Goal: Transaction & Acquisition: Obtain resource

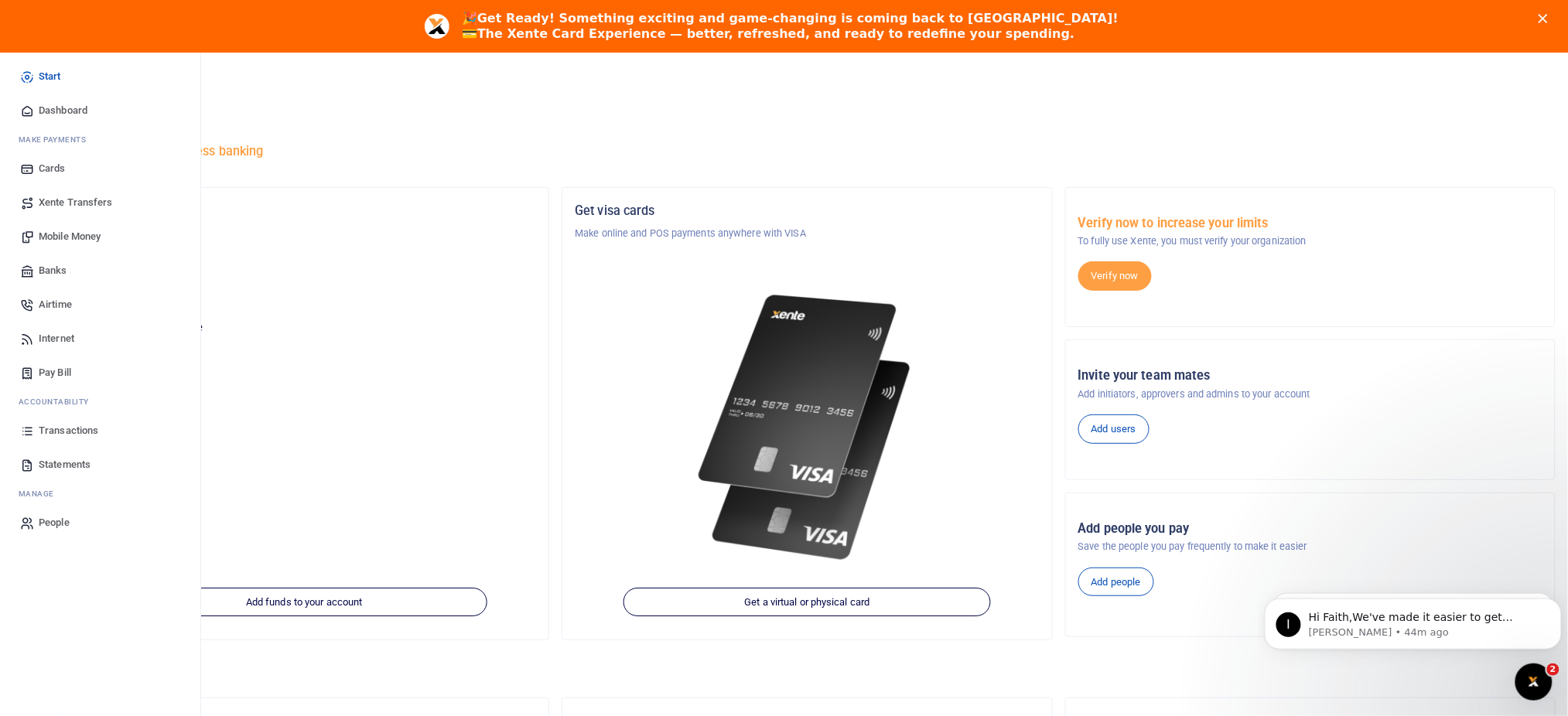
click at [52, 468] on span "Statements" at bounding box center [65, 464] width 52 height 15
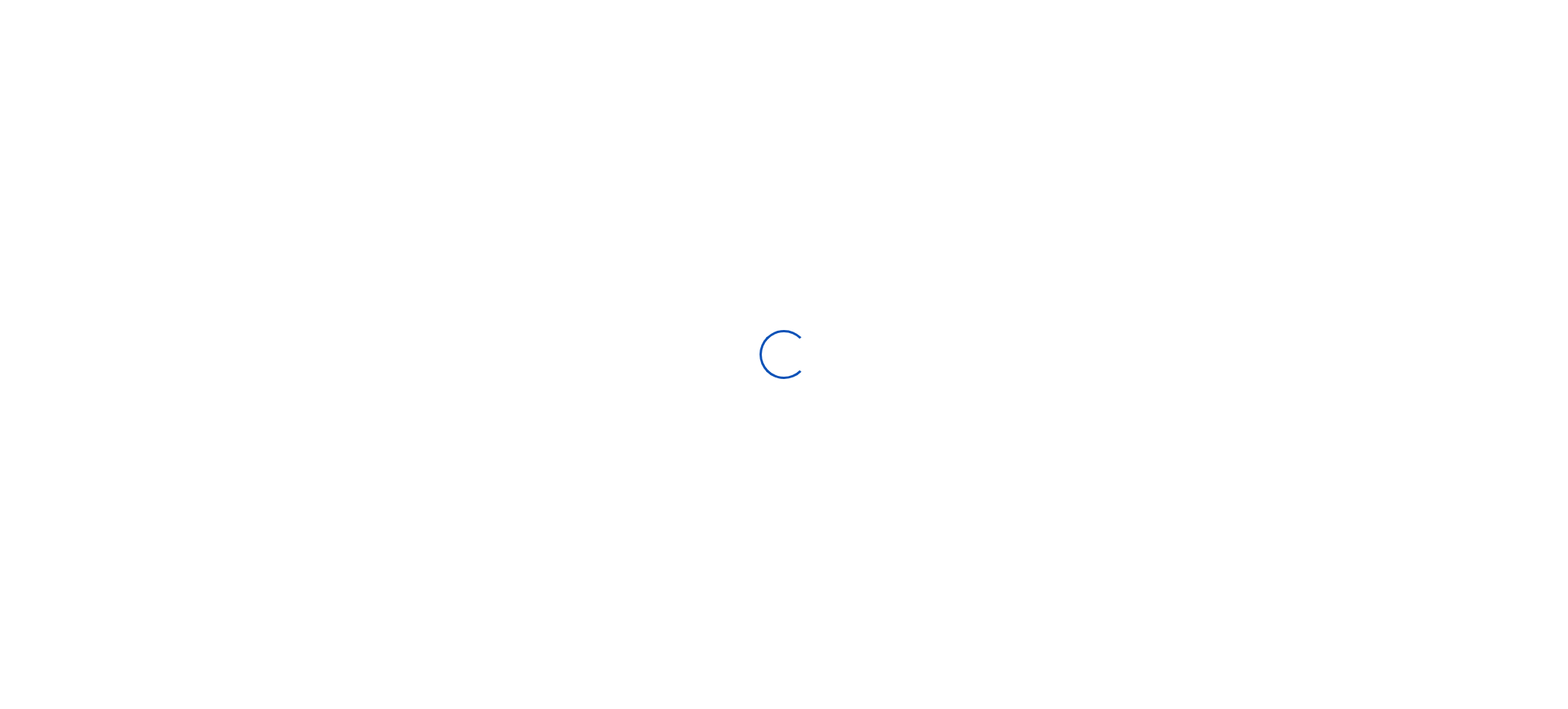
select select "ALL"
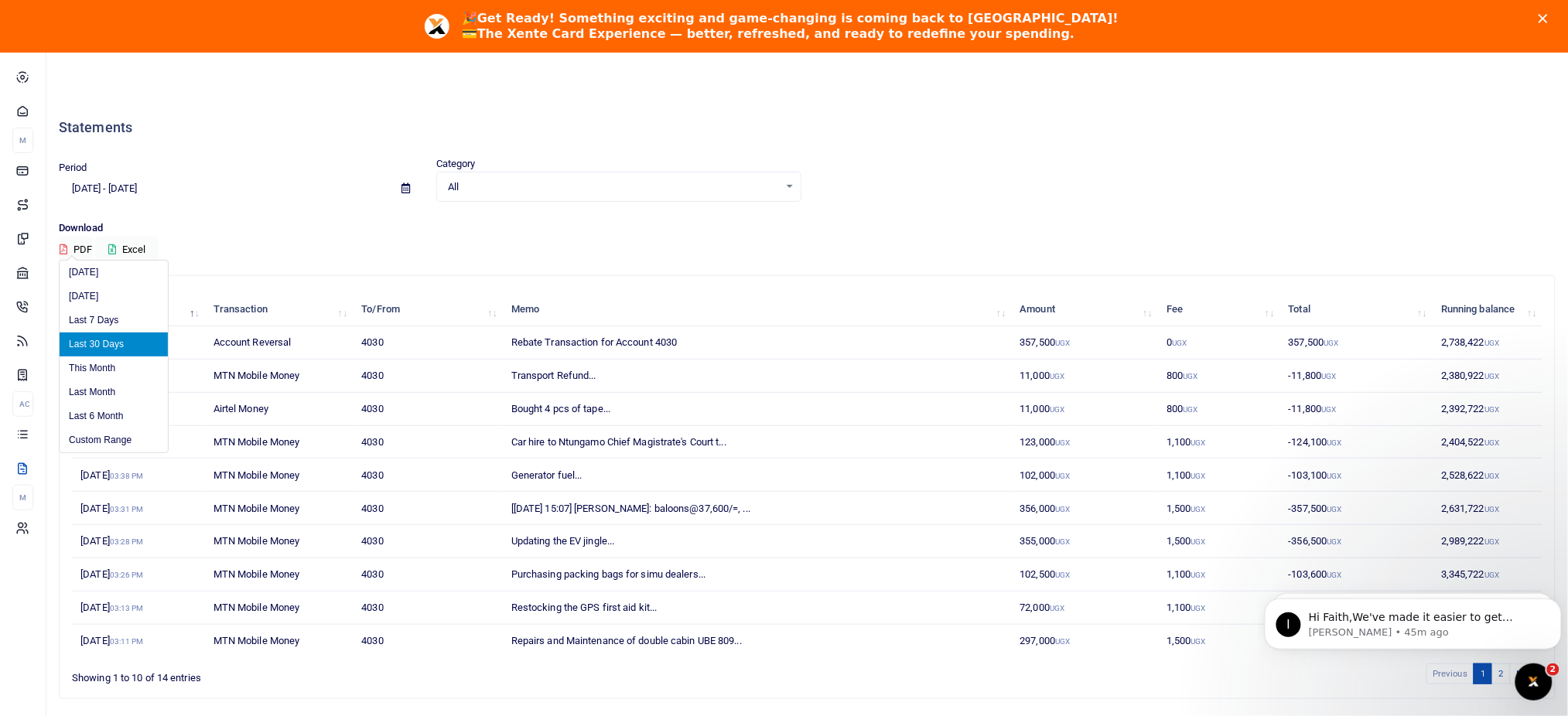
click at [285, 186] on input "09/16/2025 - 10/15/2025" at bounding box center [224, 189] width 331 height 27
click at [115, 438] on li "Custom Range" at bounding box center [114, 440] width 108 height 24
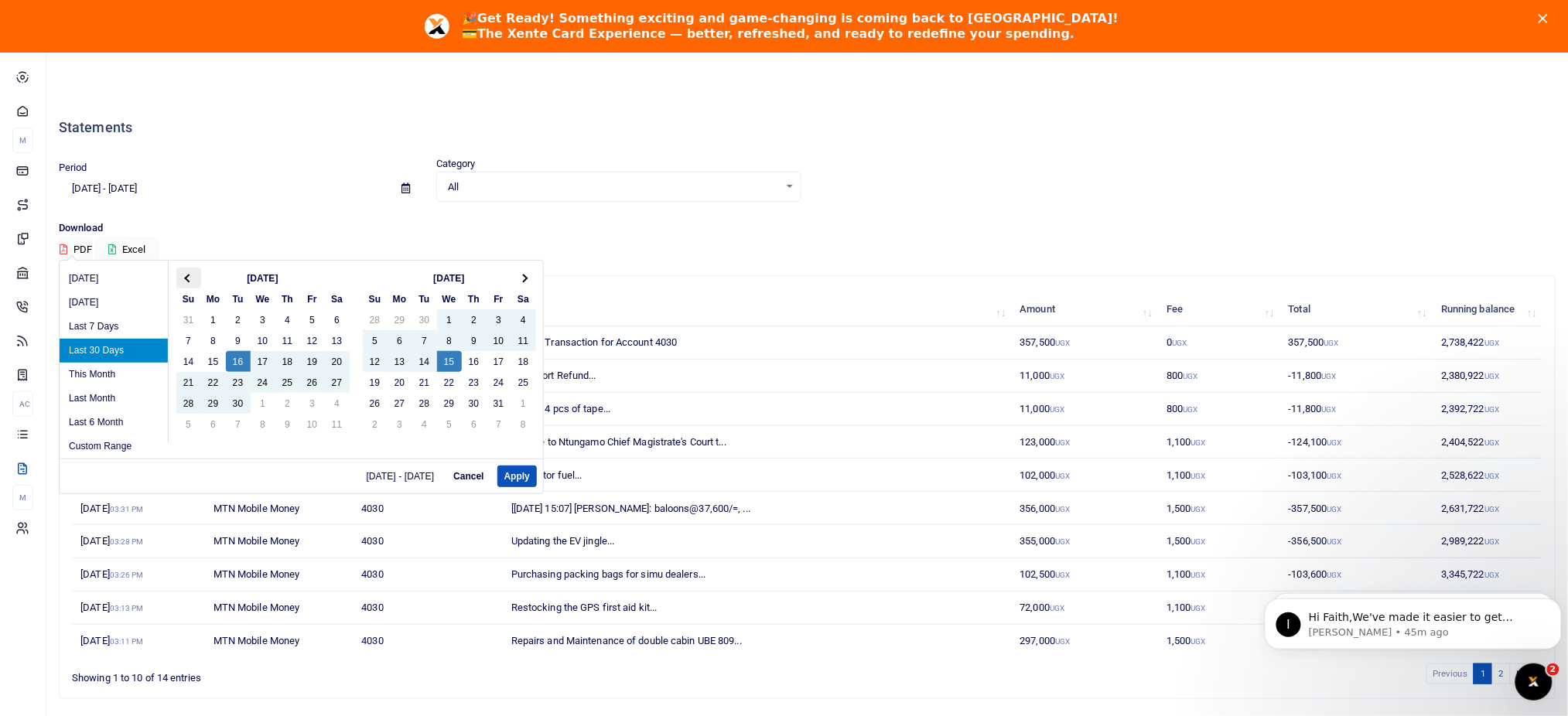
click at [190, 277] on span at bounding box center [188, 277] width 9 height 9
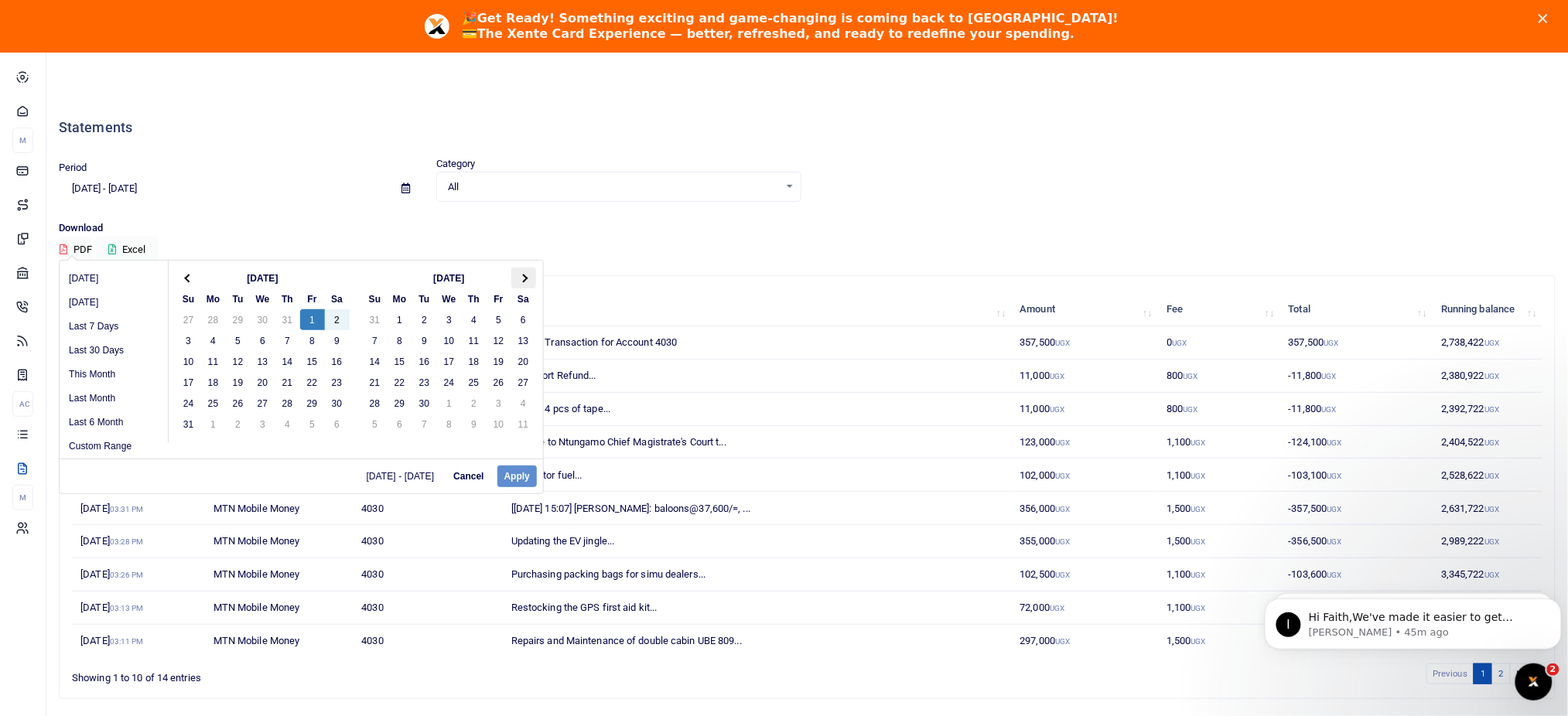
click at [522, 280] on span at bounding box center [523, 277] width 9 height 9
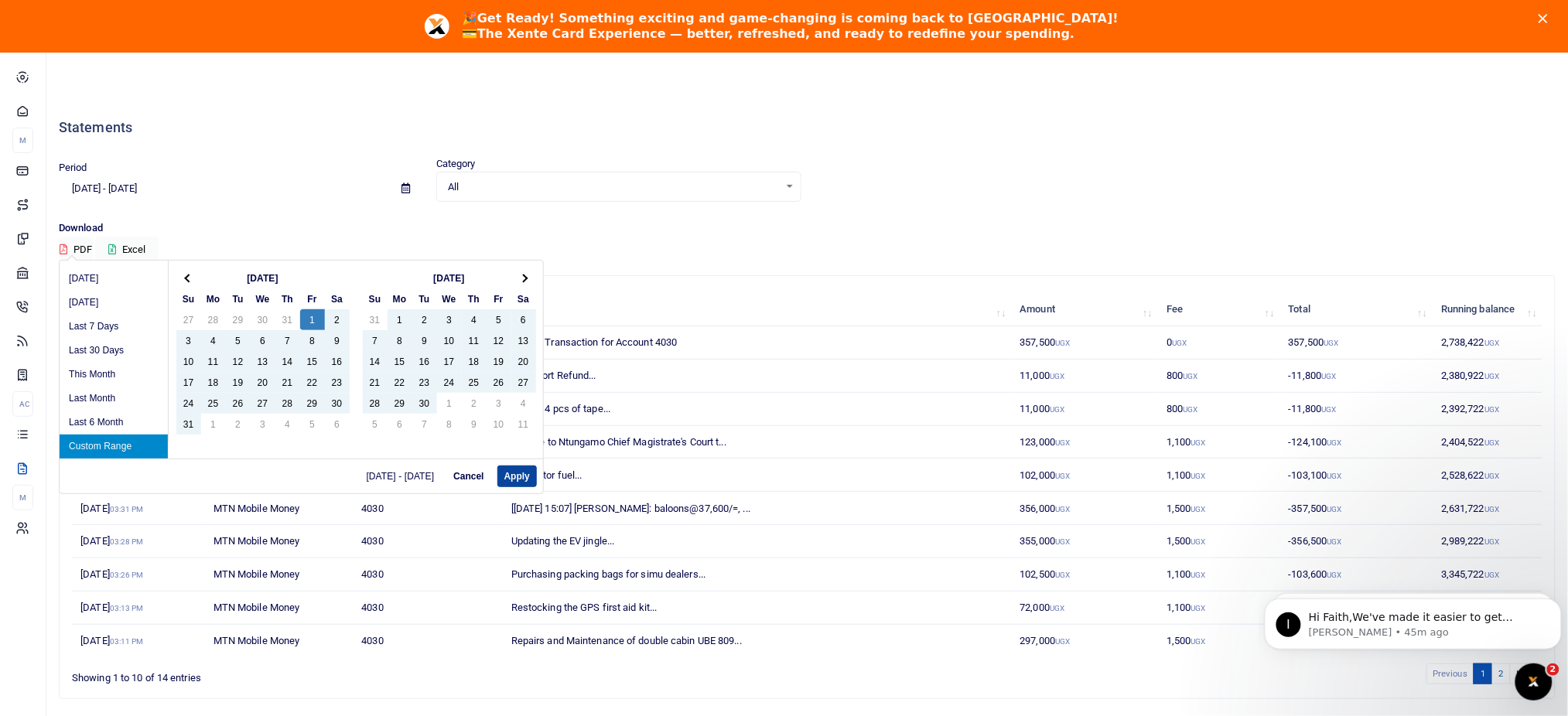
click at [507, 478] on button "Apply" at bounding box center [518, 476] width 40 height 22
type input "08/01/2025 - 10/15/2025"
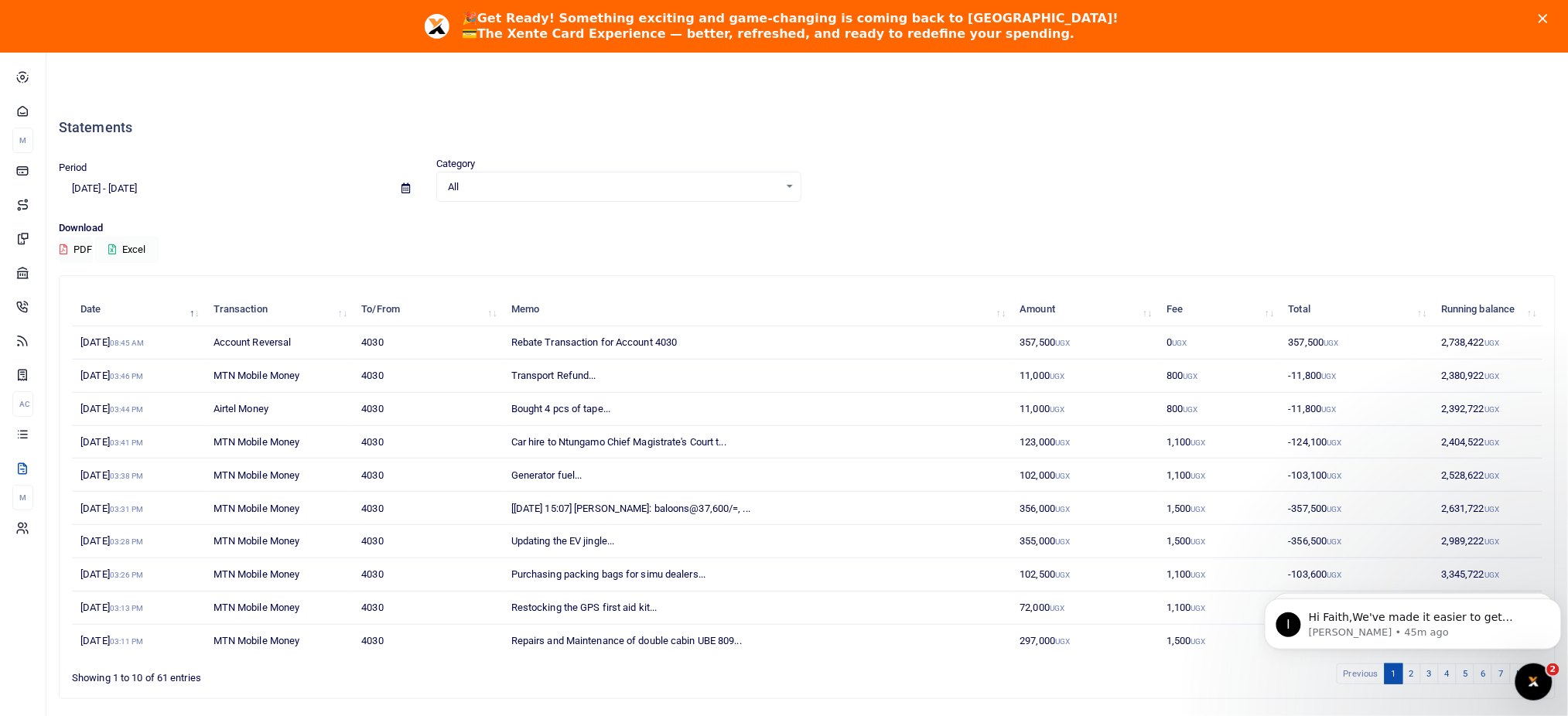
click at [129, 249] on button "Excel" at bounding box center [126, 250] width 64 height 27
